Goal: Information Seeking & Learning: Find specific fact

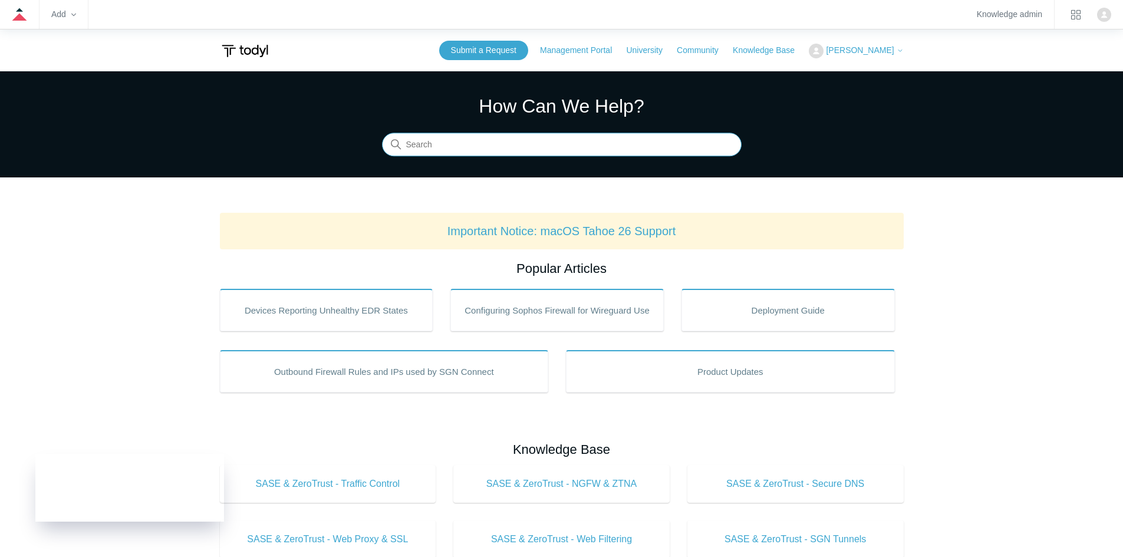
click at [458, 143] on input "Search" at bounding box center [562, 145] width 360 height 24
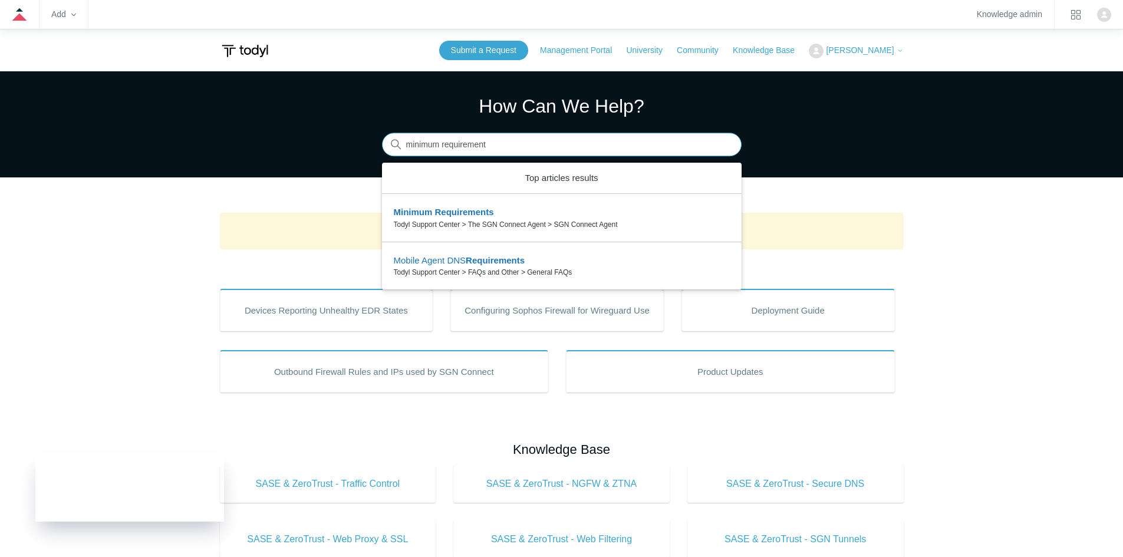
type input "minimum requirement"
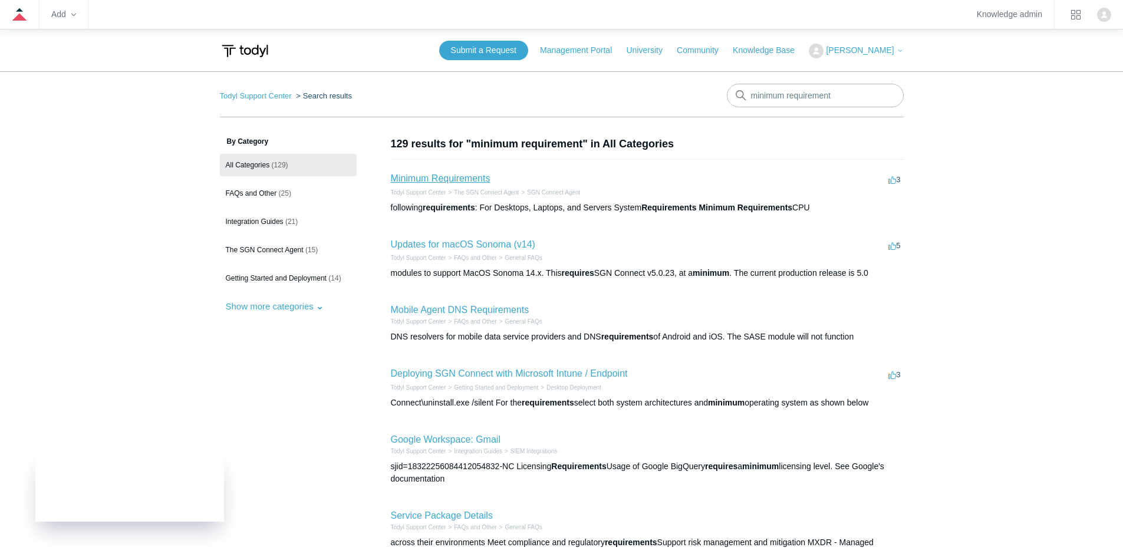
click at [437, 175] on link "Minimum Requirements" at bounding box center [441, 178] width 100 height 10
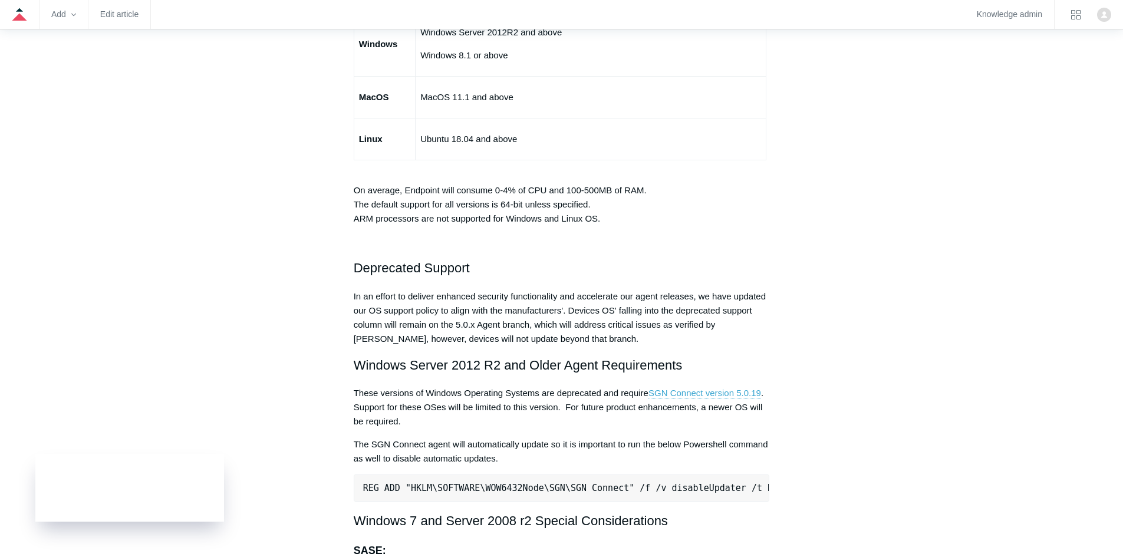
scroll to position [2123, 0]
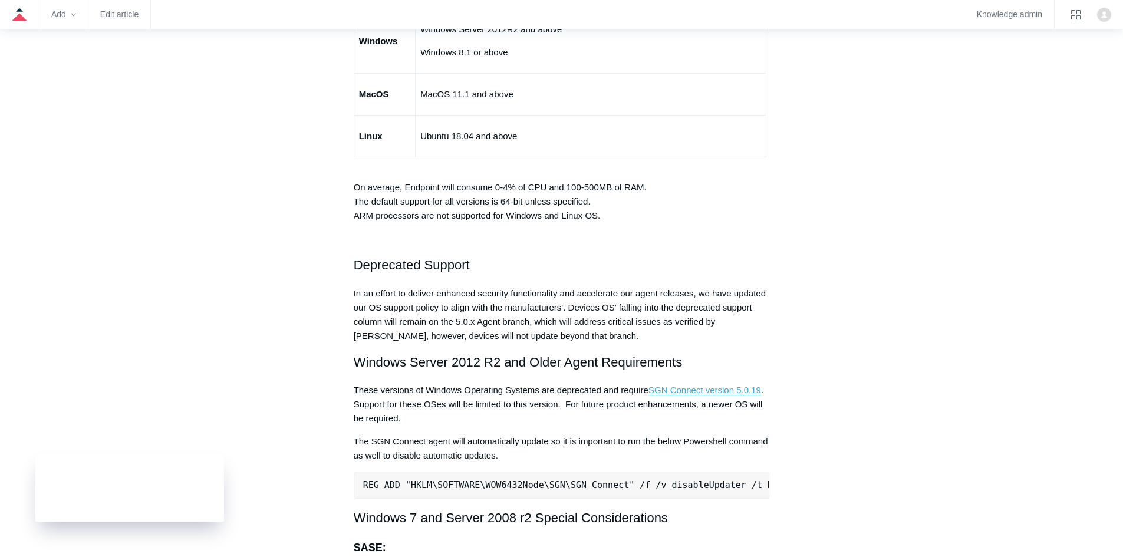
drag, startPoint x: 103, startPoint y: 114, endPoint x: 97, endPoint y: 110, distance: 7.6
